Goal: Task Accomplishment & Management: Complete application form

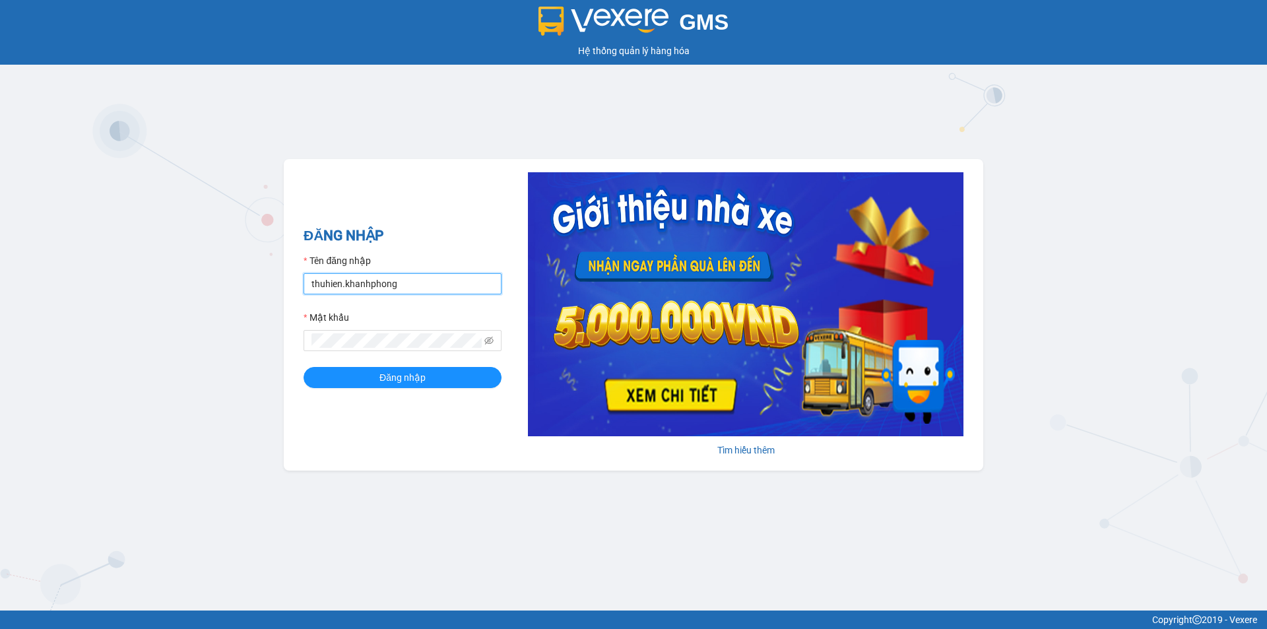
click at [339, 276] on input "thuhien.khanhphong" at bounding box center [403, 283] width 198 height 21
type input "huyentran1.khanhphong"
click at [425, 385] on span "Đăng nhập" at bounding box center [403, 377] width 46 height 15
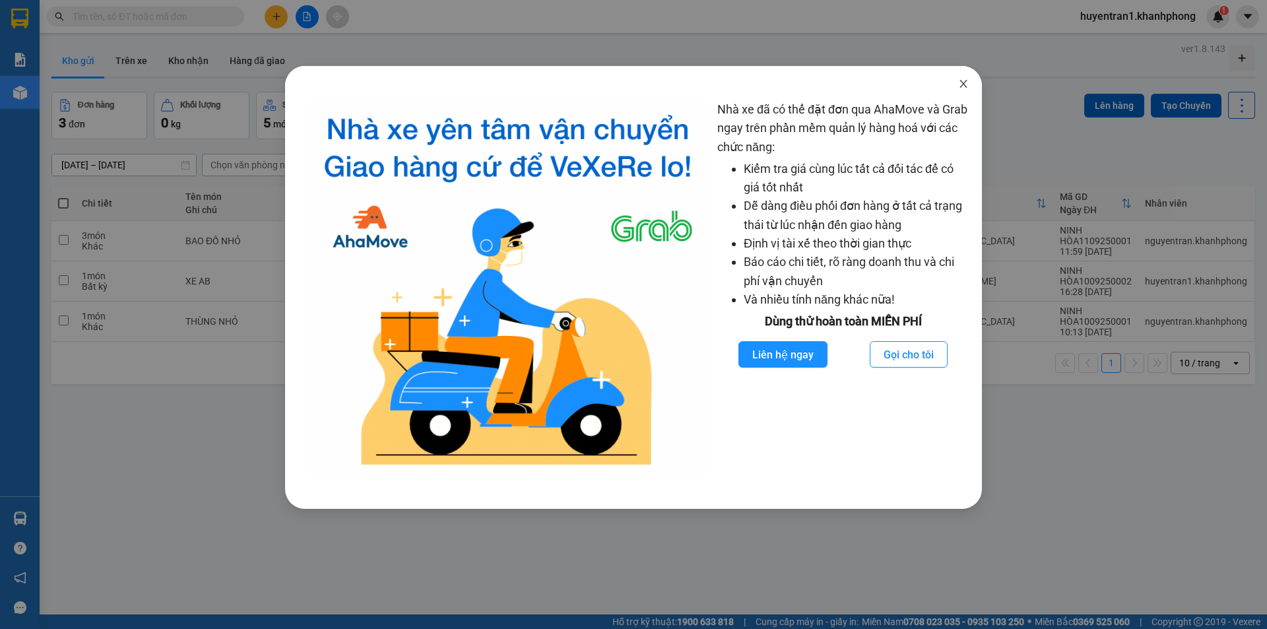
click at [962, 87] on icon "close" at bounding box center [964, 84] width 11 height 11
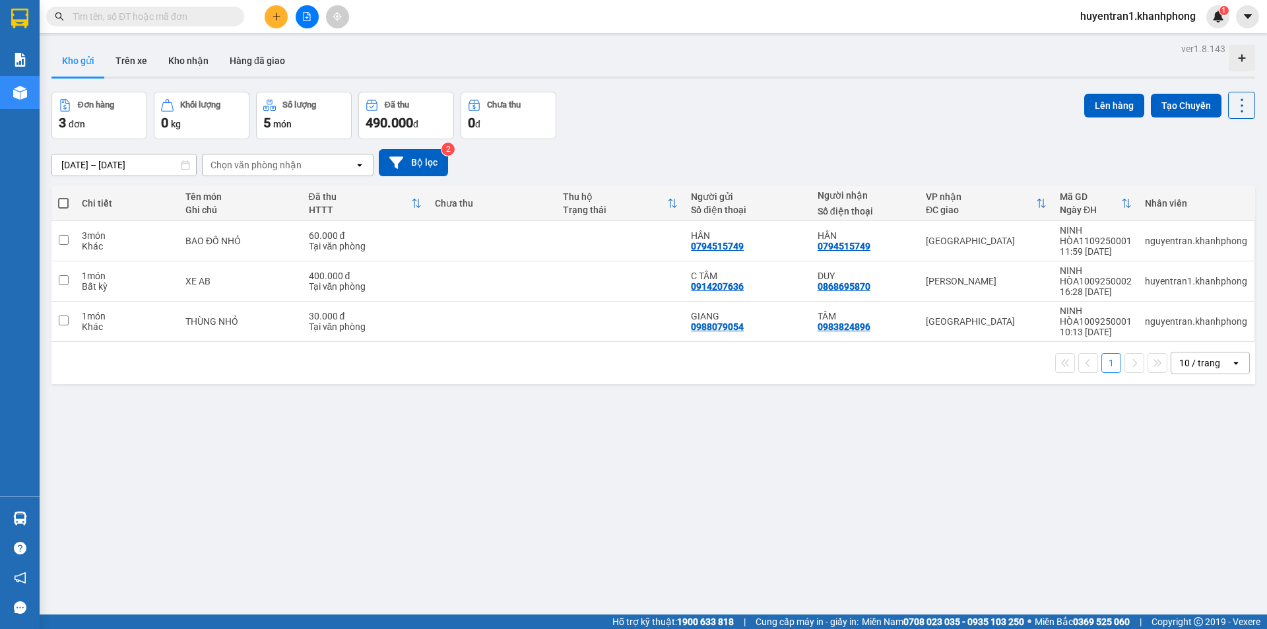
click at [267, 14] on button at bounding box center [276, 16] width 23 height 23
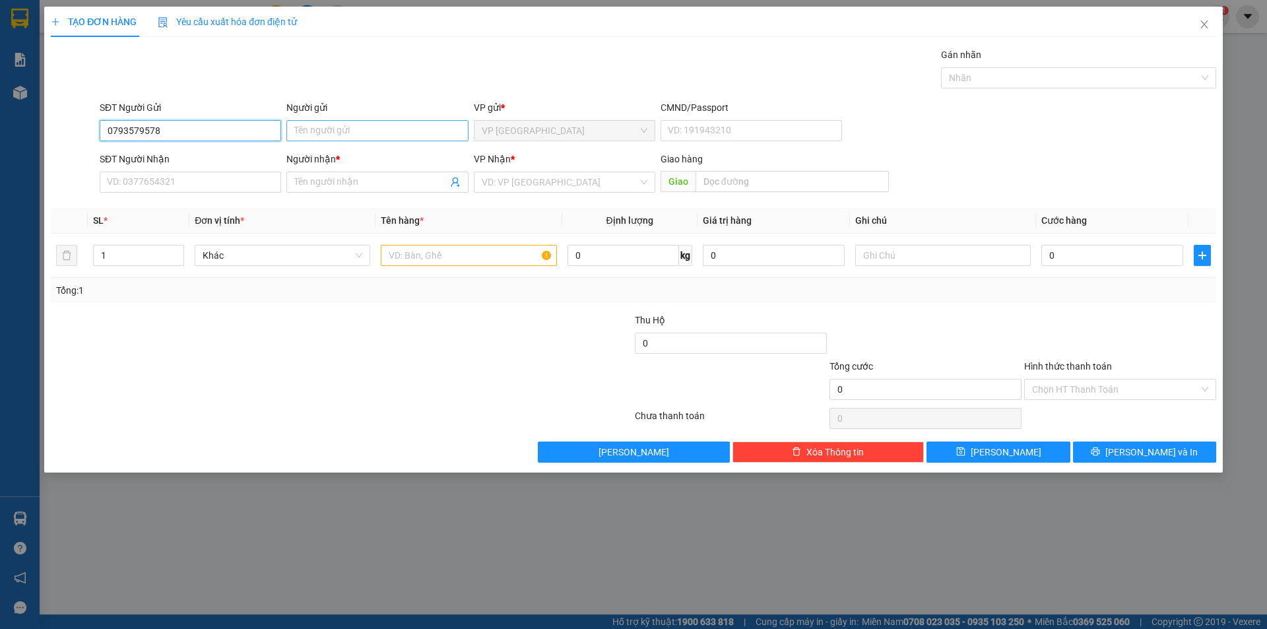
type input "0793579578"
click at [389, 123] on input "Người gửi" at bounding box center [377, 130] width 182 height 21
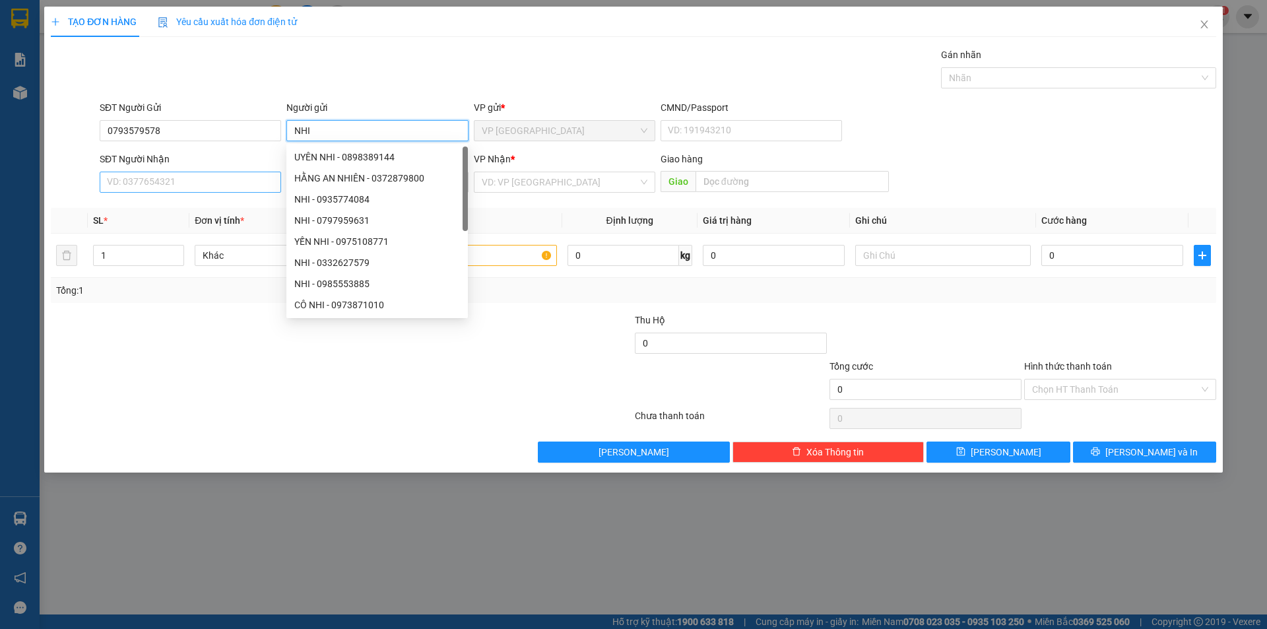
type input "NHI"
click at [222, 183] on input "SĐT Người Nhận" at bounding box center [191, 182] width 182 height 21
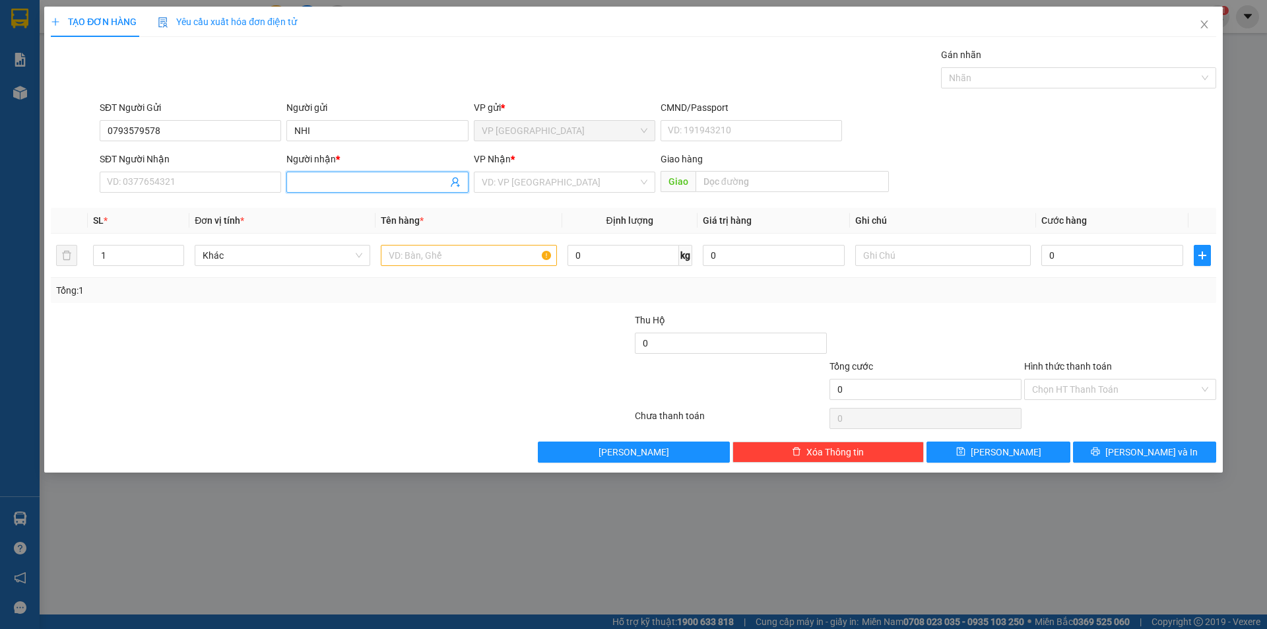
click at [389, 191] on span at bounding box center [377, 182] width 182 height 21
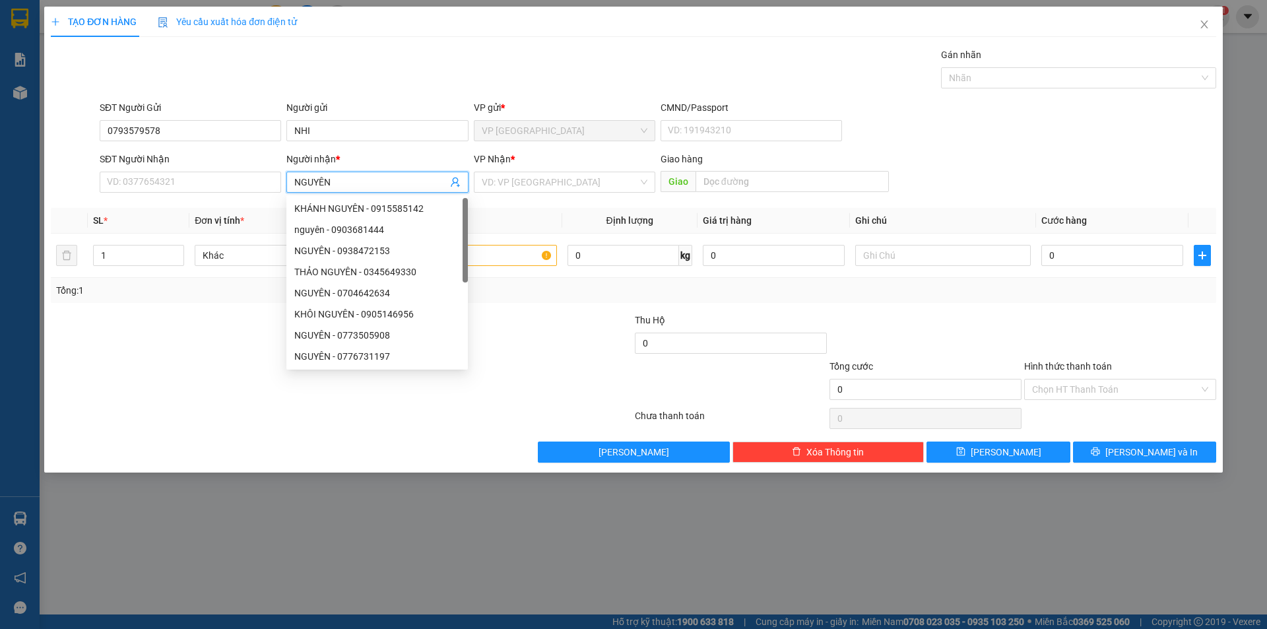
type input "NGUYÊN"
drag, startPoint x: 153, startPoint y: 193, endPoint x: 152, endPoint y: 180, distance: 12.6
click at [153, 191] on div "SĐT Người Nhận VD: 0377654321" at bounding box center [191, 175] width 182 height 46
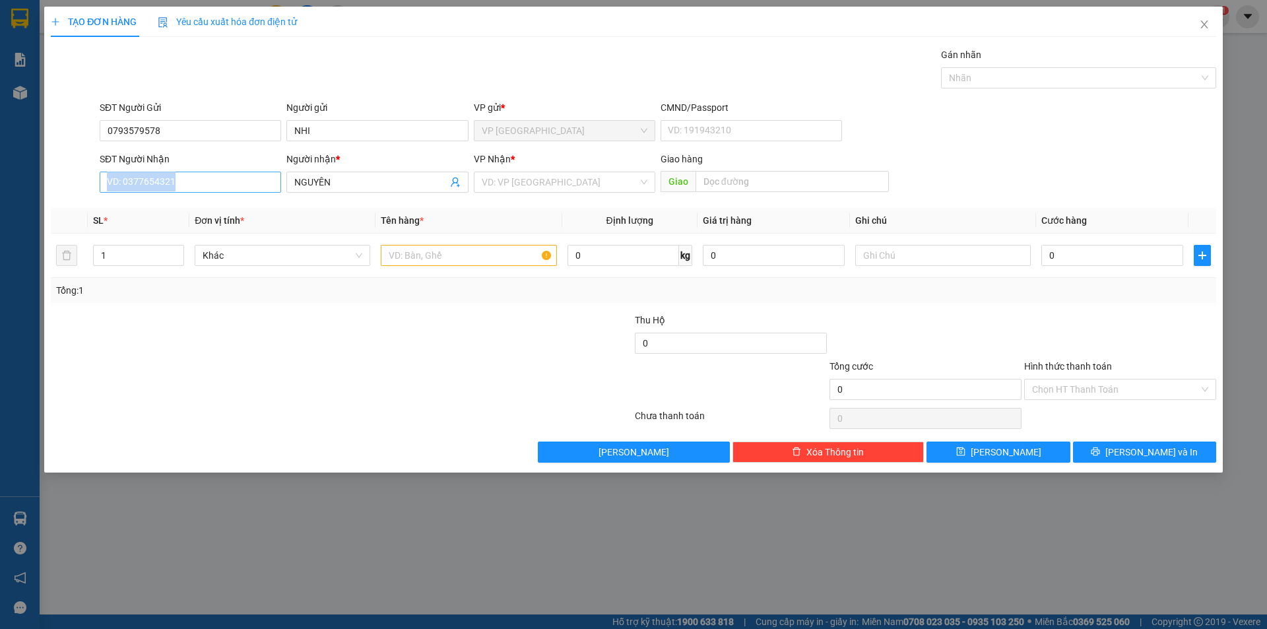
click at [213, 183] on input "SĐT Người Nhận" at bounding box center [191, 182] width 182 height 21
type input "0379808502"
click at [202, 215] on div "0379808502 - THI" at bounding box center [191, 208] width 166 height 15
type input "THI"
click at [597, 191] on span "VP Ninh Hòa" at bounding box center [565, 182] width 166 height 20
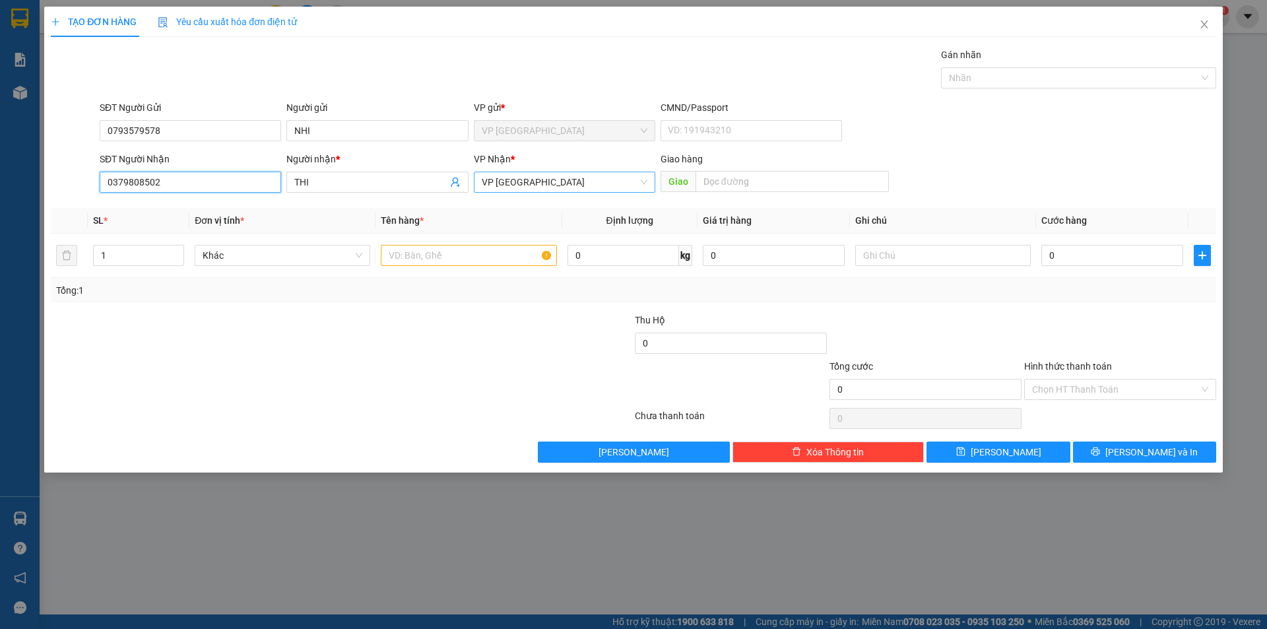
type input "0379808502"
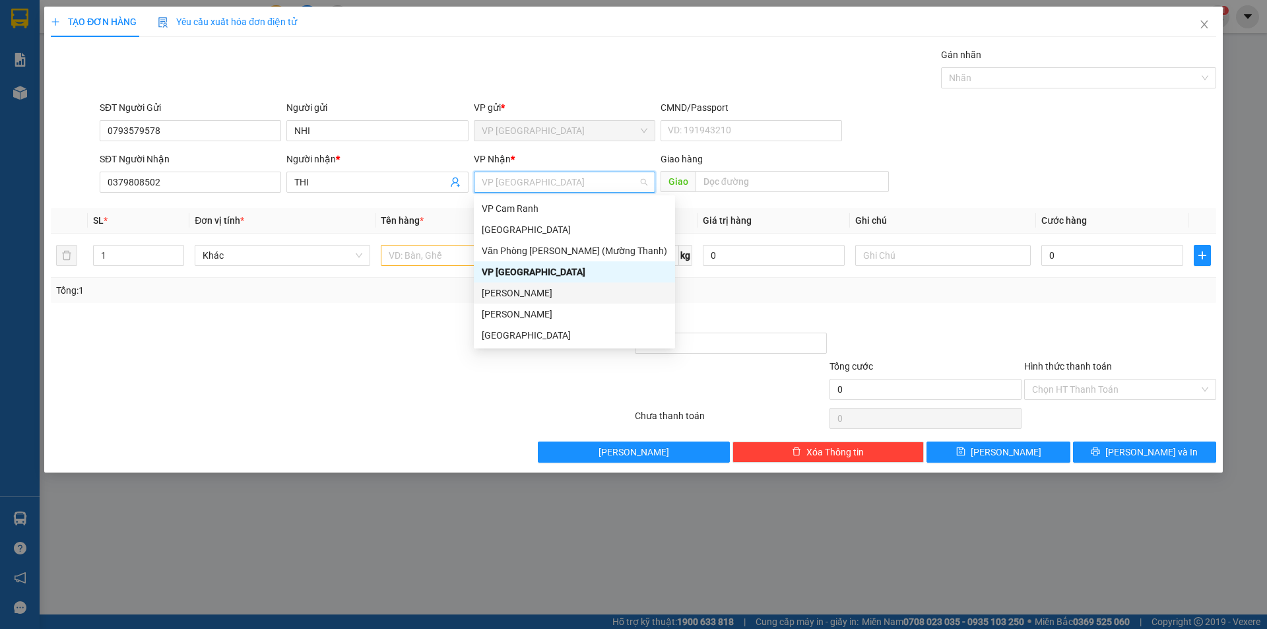
click at [321, 552] on div "TẠO ĐƠN HÀNG Yêu cầu xuất hóa đơn điện tử Transit Pickup Surcharge Ids Transit …" at bounding box center [633, 314] width 1267 height 629
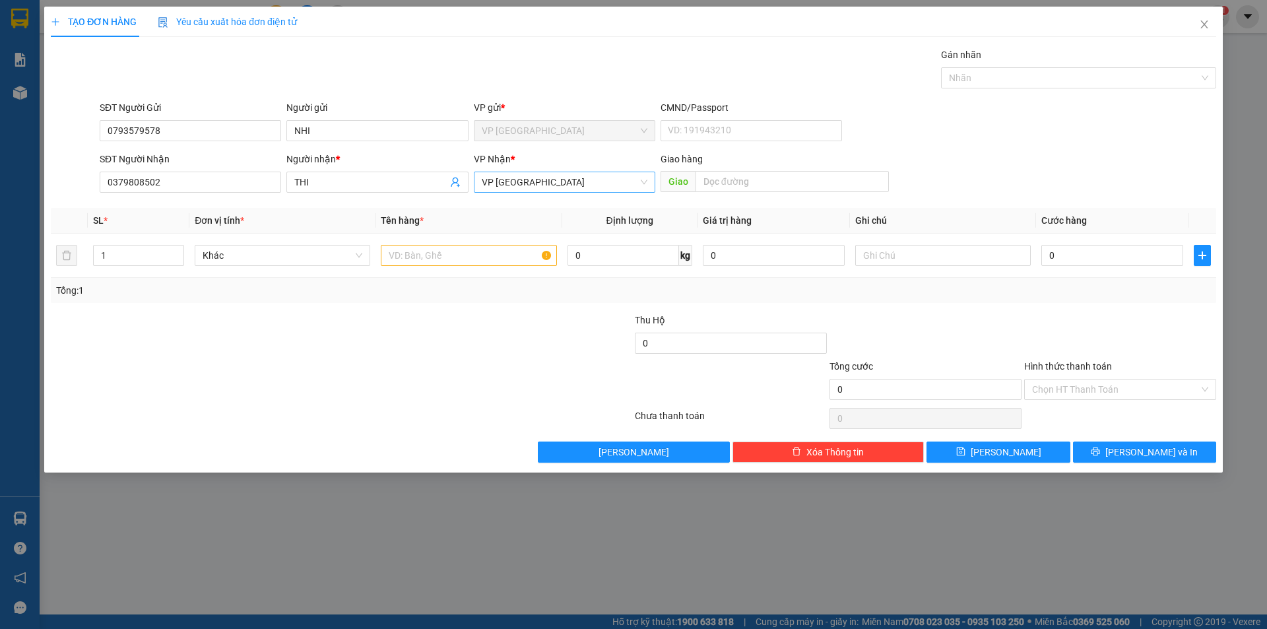
click at [593, 189] on span "VP Ninh Hòa" at bounding box center [565, 182] width 166 height 20
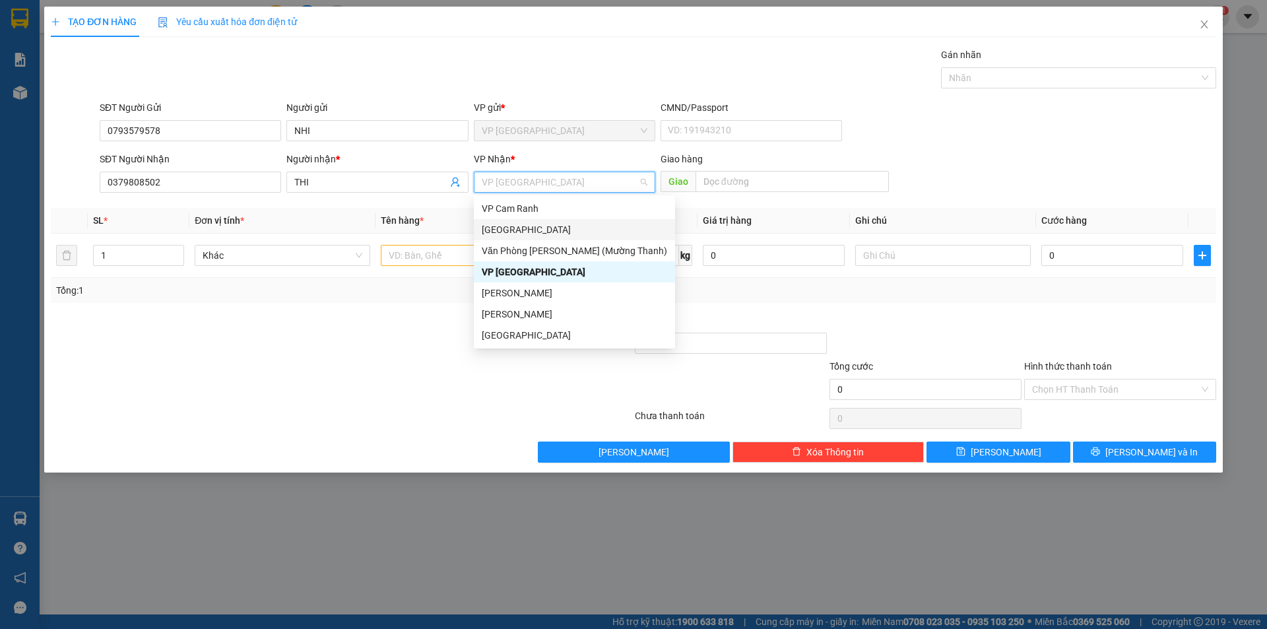
click at [500, 232] on div "Đà Lạt" at bounding box center [574, 229] width 185 height 15
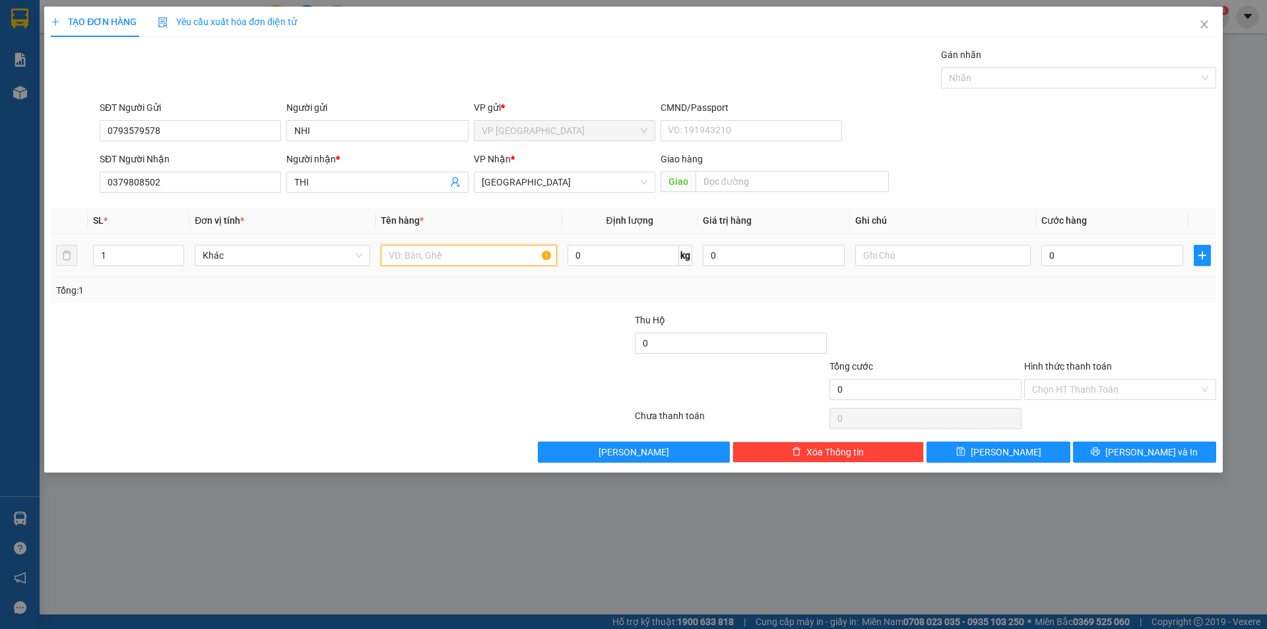
click at [499, 259] on input "text" at bounding box center [469, 255] width 176 height 21
type input "BALO"
click at [1149, 264] on input "0" at bounding box center [1113, 255] width 142 height 21
type input "5"
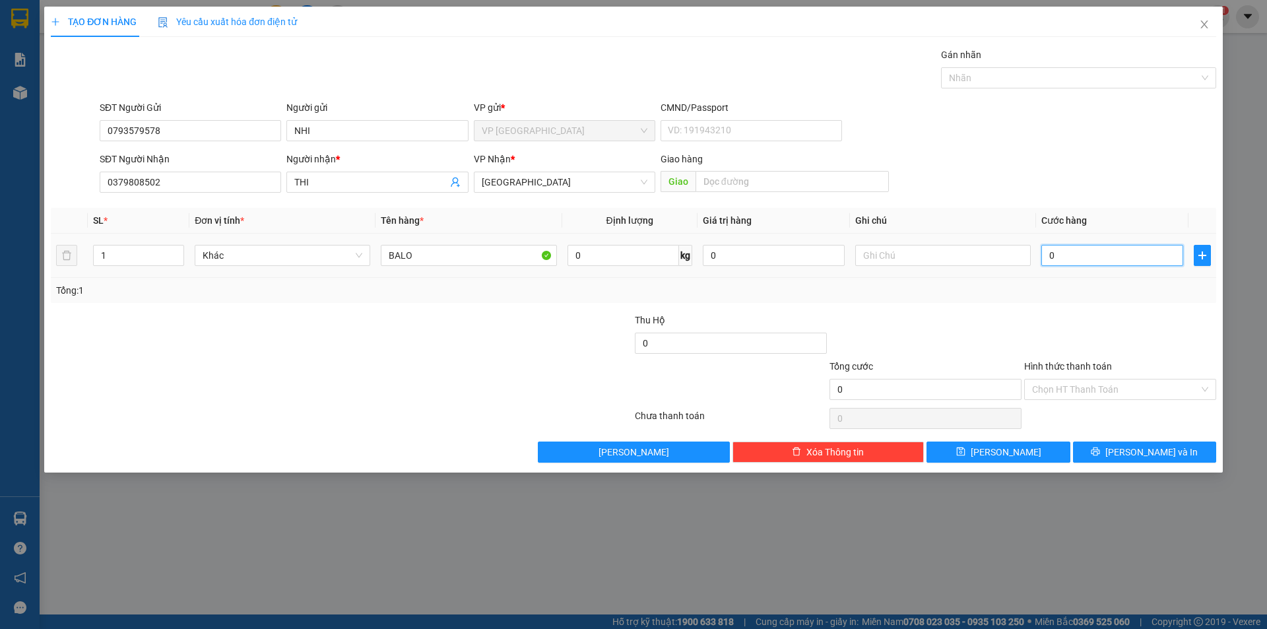
type input "5"
type input "50"
type input "500"
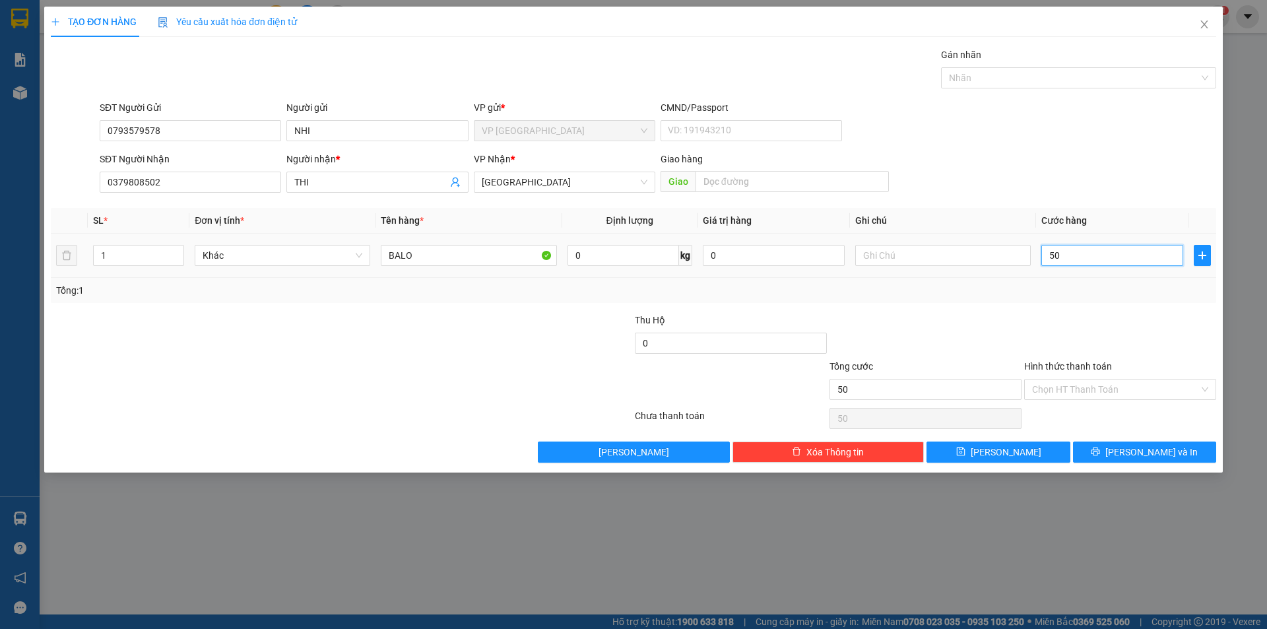
type input "500"
type input "5.000"
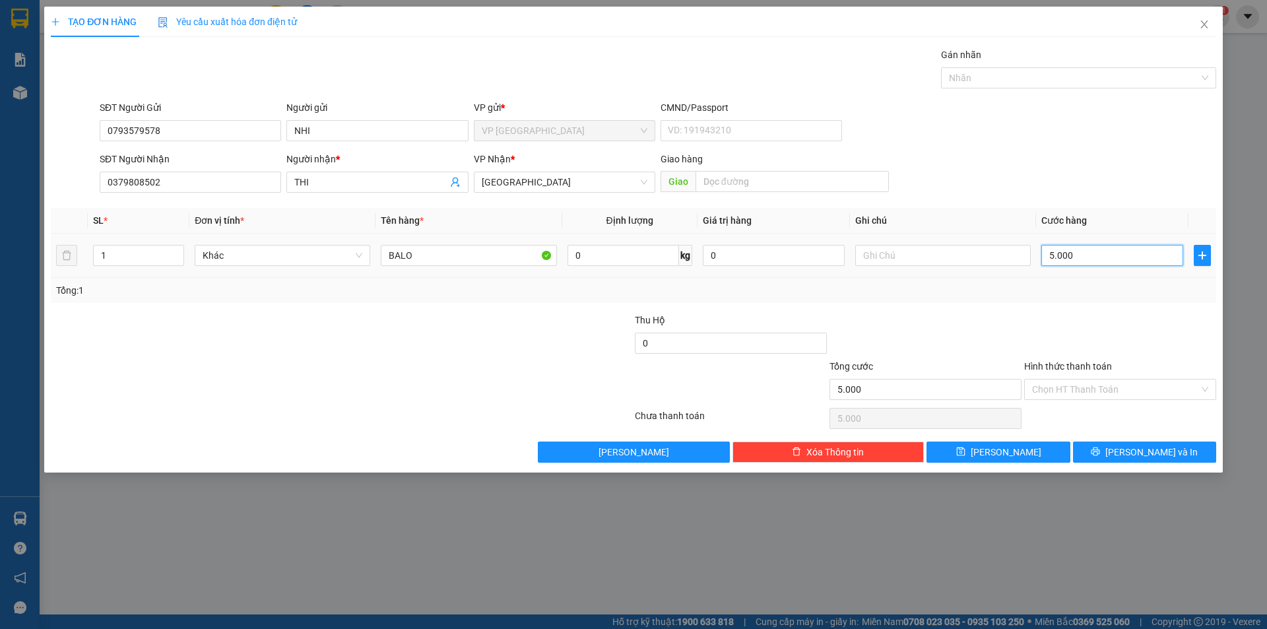
type input "50.000"
click at [1147, 380] on input "Hình thức thanh toán" at bounding box center [1115, 390] width 167 height 20
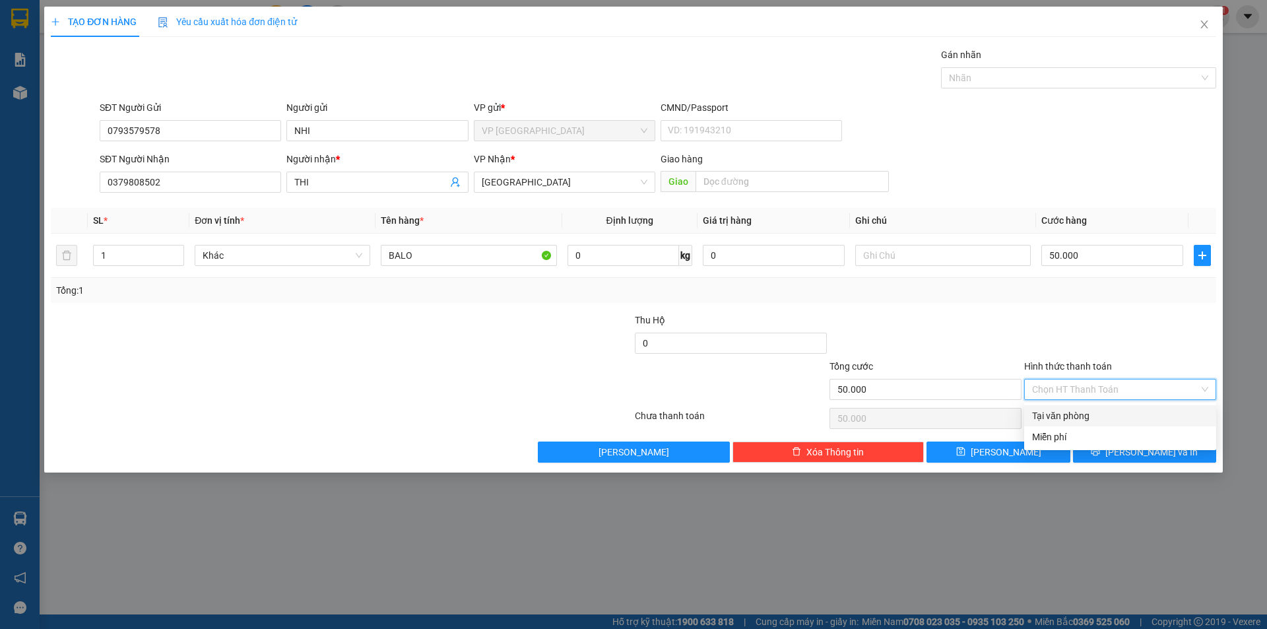
click at [1094, 413] on div "Tại văn phòng" at bounding box center [1120, 416] width 176 height 15
type input "0"
click at [1151, 448] on span "Lưu và In" at bounding box center [1152, 452] width 92 height 15
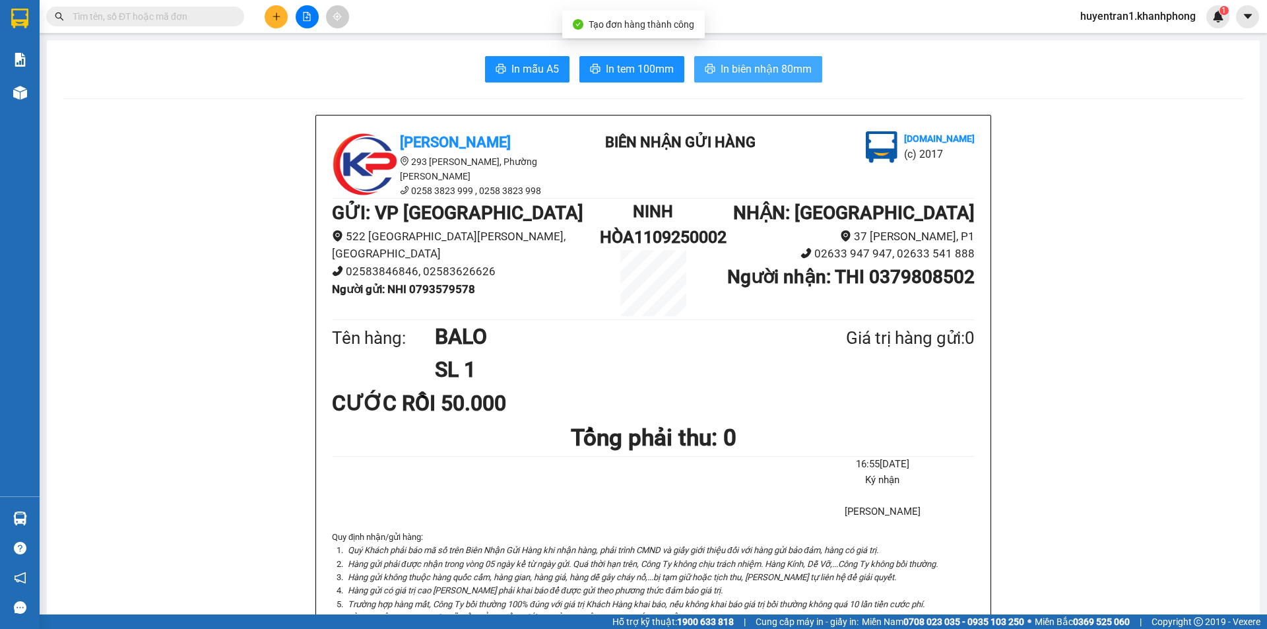
click at [751, 61] on span "In biên nhận 80mm" at bounding box center [766, 69] width 91 height 17
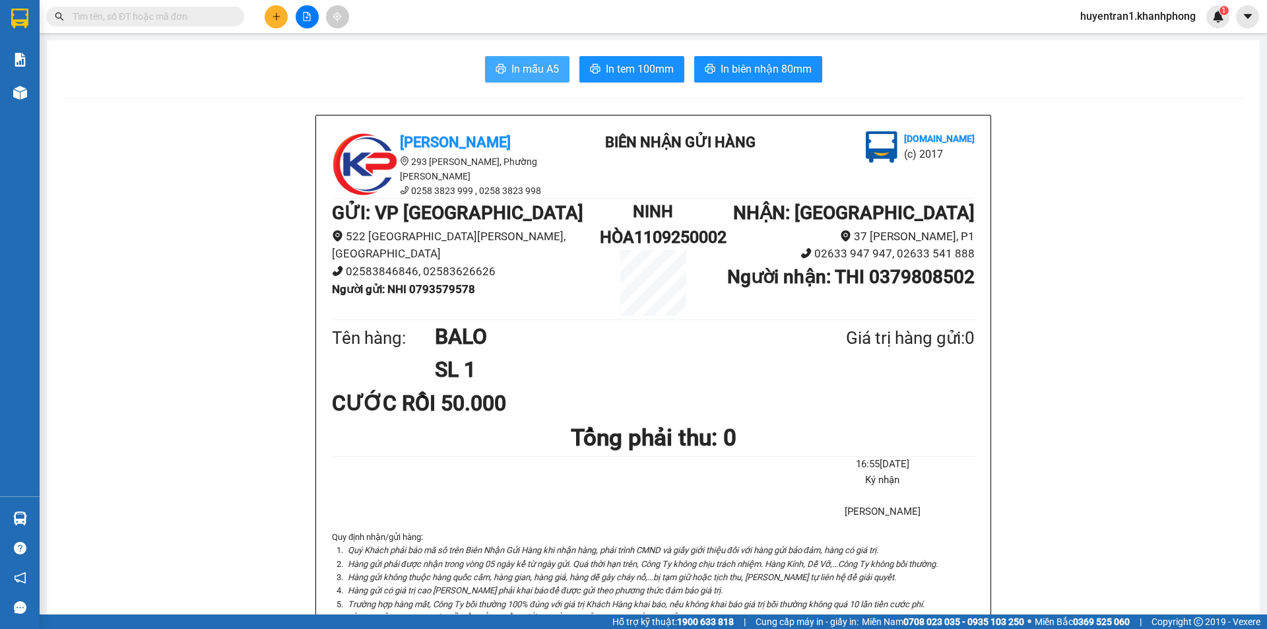
drag, startPoint x: 490, startPoint y: 84, endPoint x: 506, endPoint y: 73, distance: 19.4
click at [512, 68] on span "In mẫu A5" at bounding box center [536, 69] width 48 height 17
click at [767, 60] on button "In biên nhận 80mm" at bounding box center [758, 69] width 128 height 26
click at [1139, 15] on span "huyentran1.khanhphong" at bounding box center [1138, 16] width 137 height 17
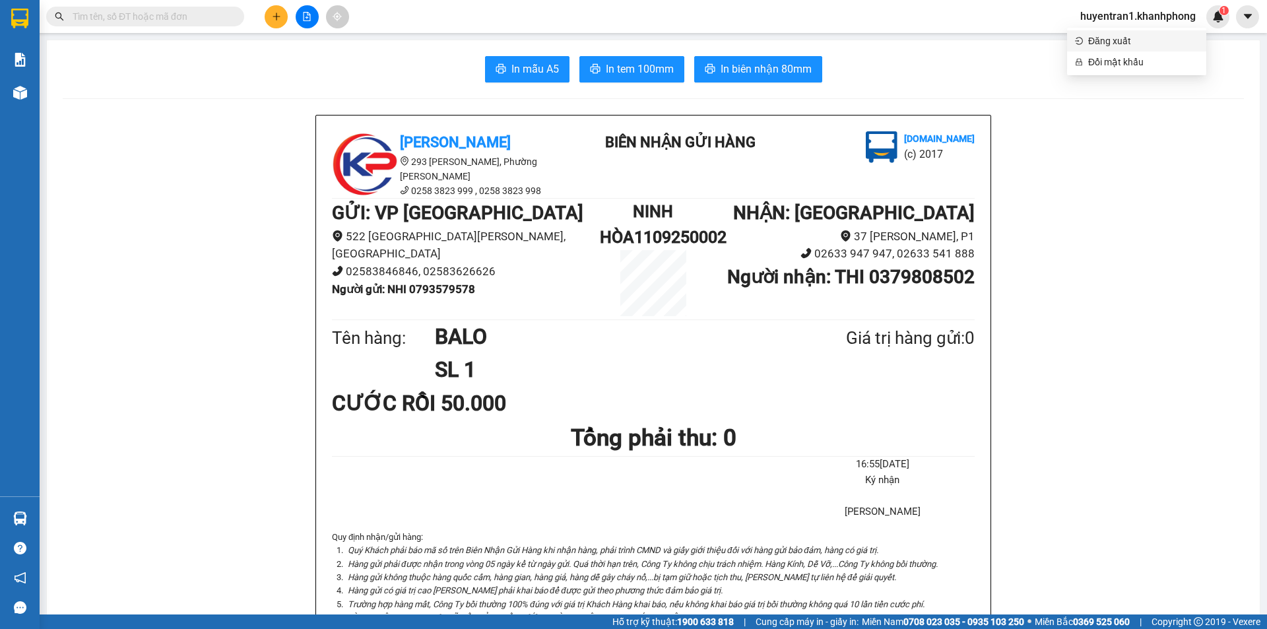
click at [1113, 48] on span "Đăng xuất" at bounding box center [1144, 41] width 110 height 15
